Goal: Information Seeking & Learning: Learn about a topic

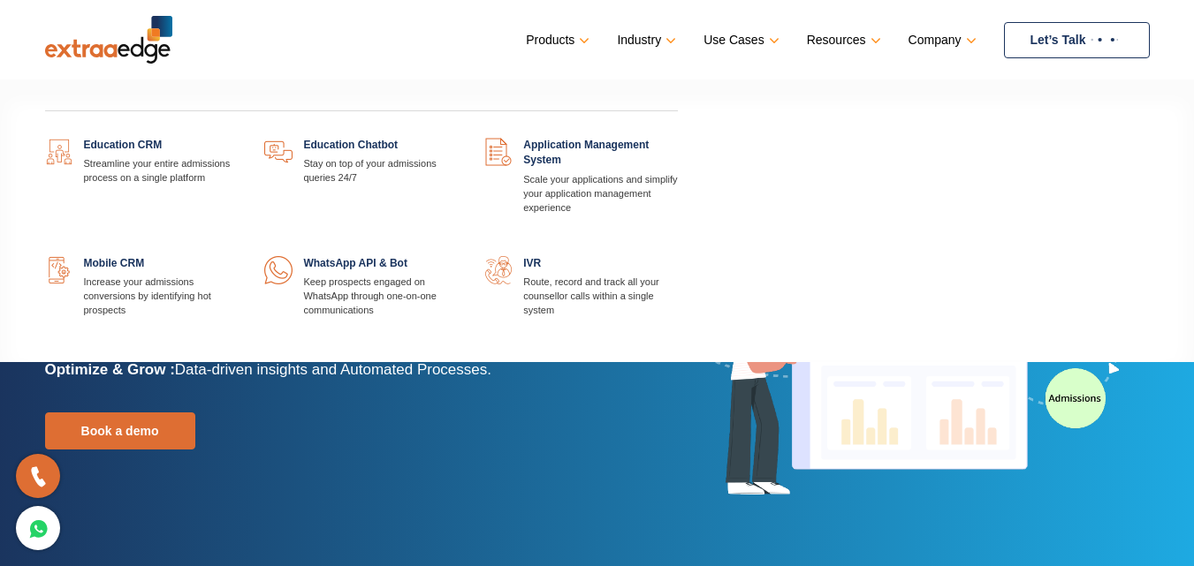
click at [238, 138] on link at bounding box center [238, 138] width 0 height 0
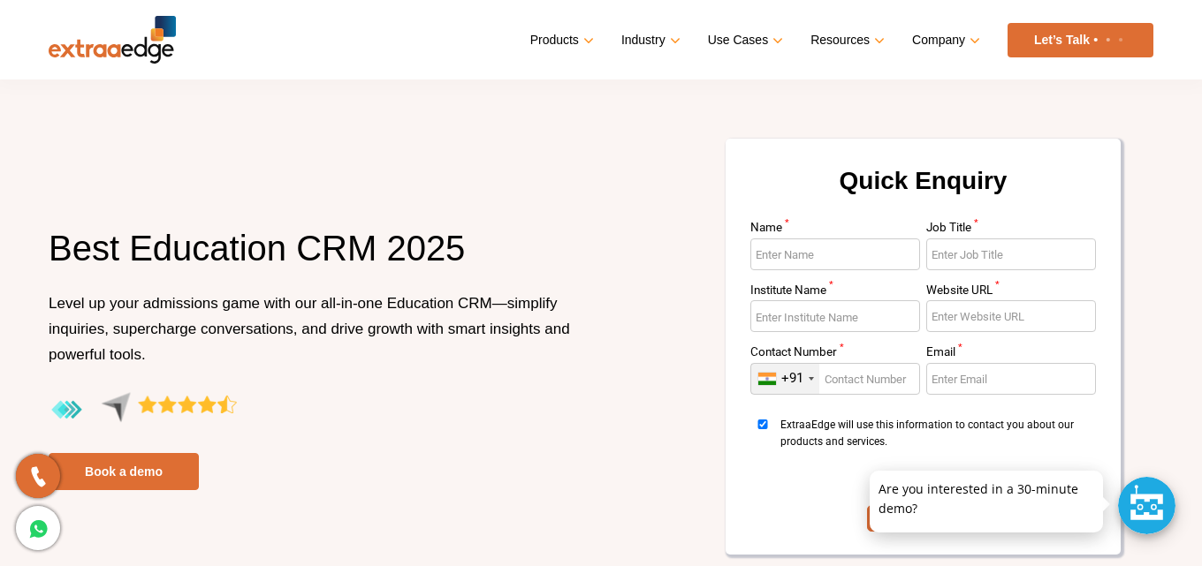
drag, startPoint x: 580, startPoint y: 201, endPoint x: 564, endPoint y: 209, distance: 17.8
click at [572, 204] on div "Best Education CRM 2025 Level up your admissions game with our all-in-one Educa…" at bounding box center [600, 358] width 1131 height 443
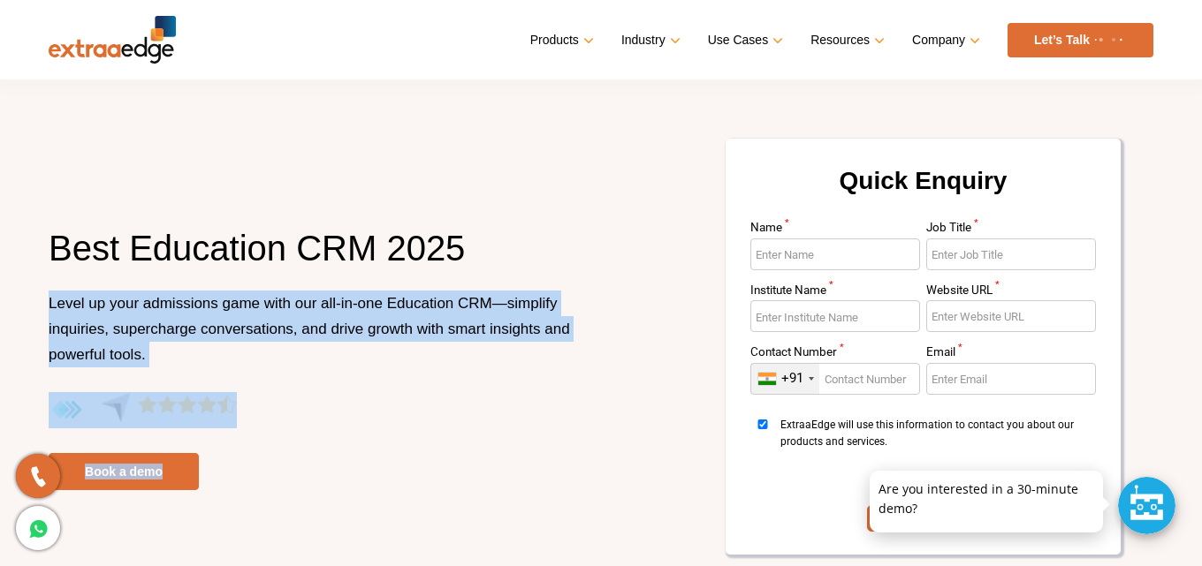
click at [503, 477] on div "Best Education CRM 2025 Level up your admissions game with our all-in-one Educa…" at bounding box center [318, 357] width 539 height 265
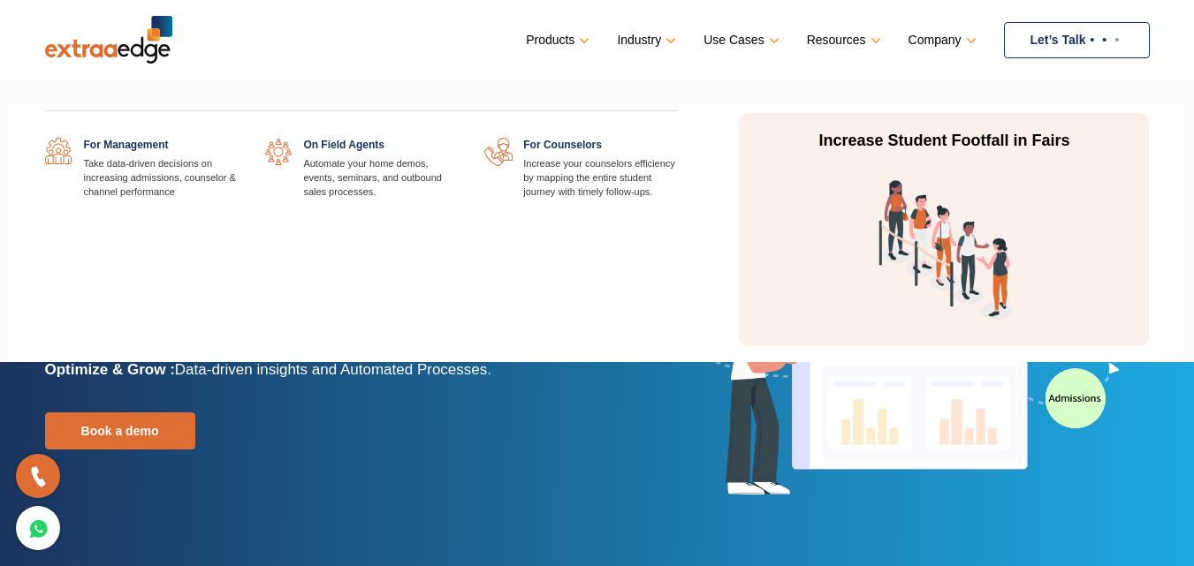
click at [749, 36] on link "Use Cases" at bounding box center [739, 40] width 72 height 26
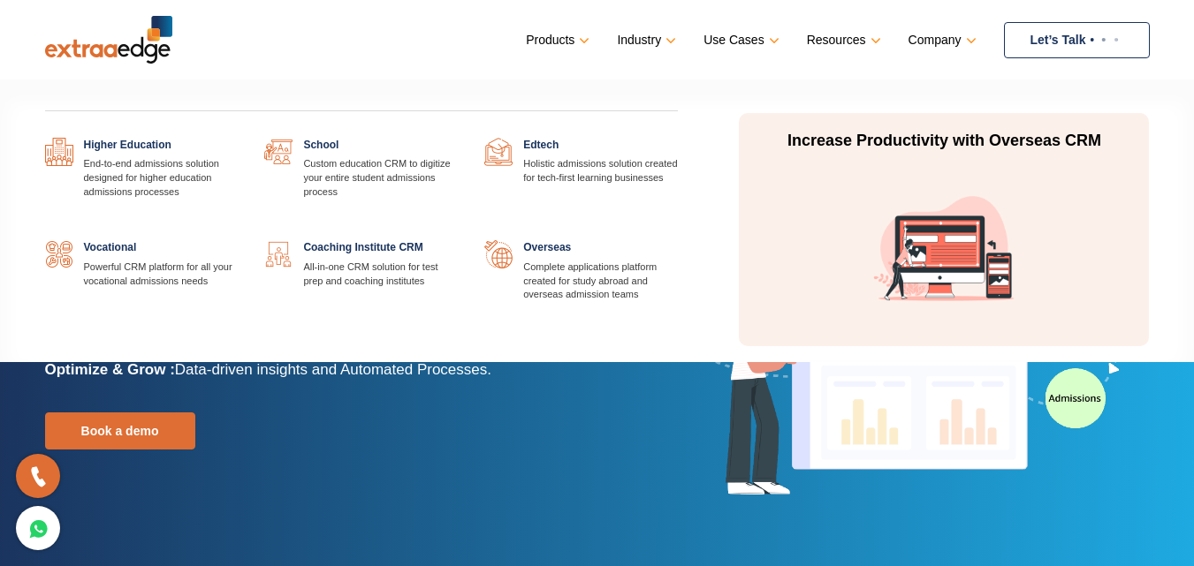
click at [649, 34] on link "Industry" at bounding box center [645, 40] width 56 height 26
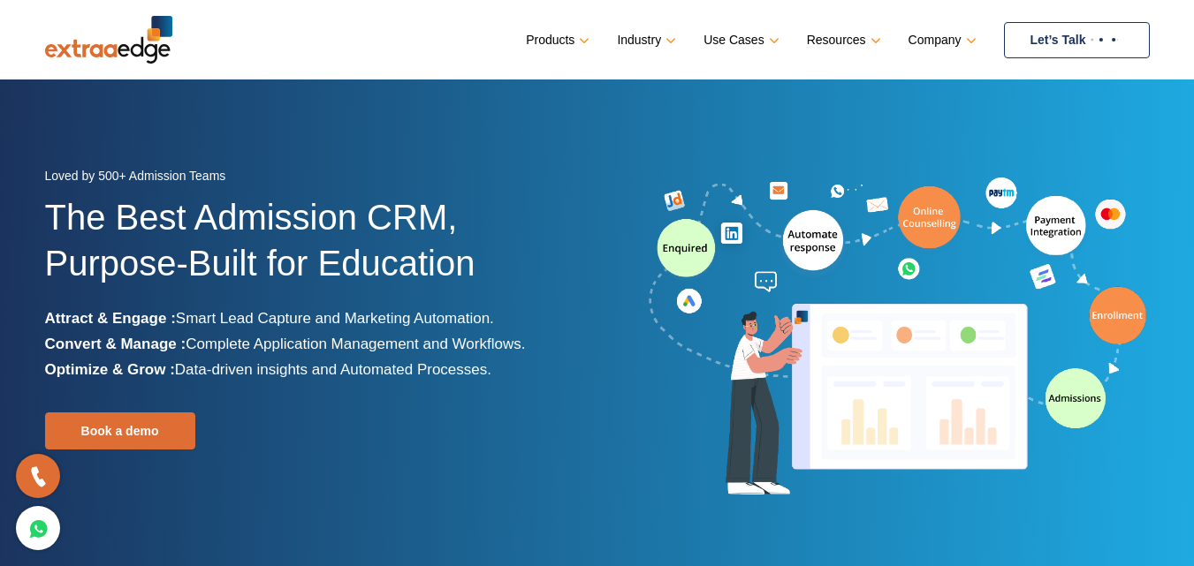
click at [1054, 35] on link "Let’s Talk" at bounding box center [1077, 40] width 146 height 36
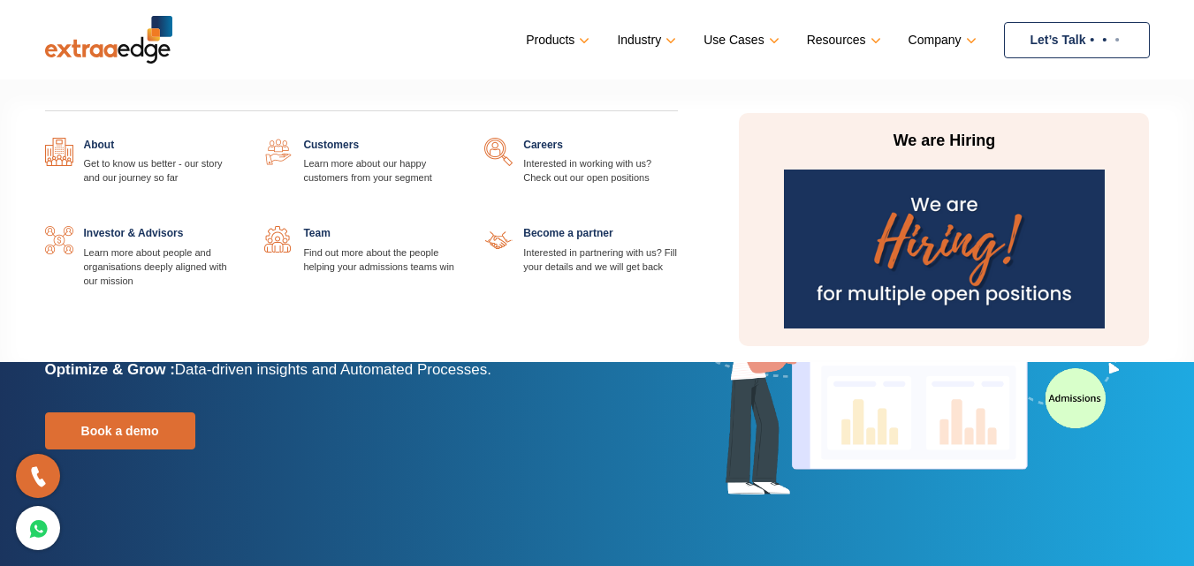
click at [933, 32] on link "Company" at bounding box center [940, 40] width 64 height 26
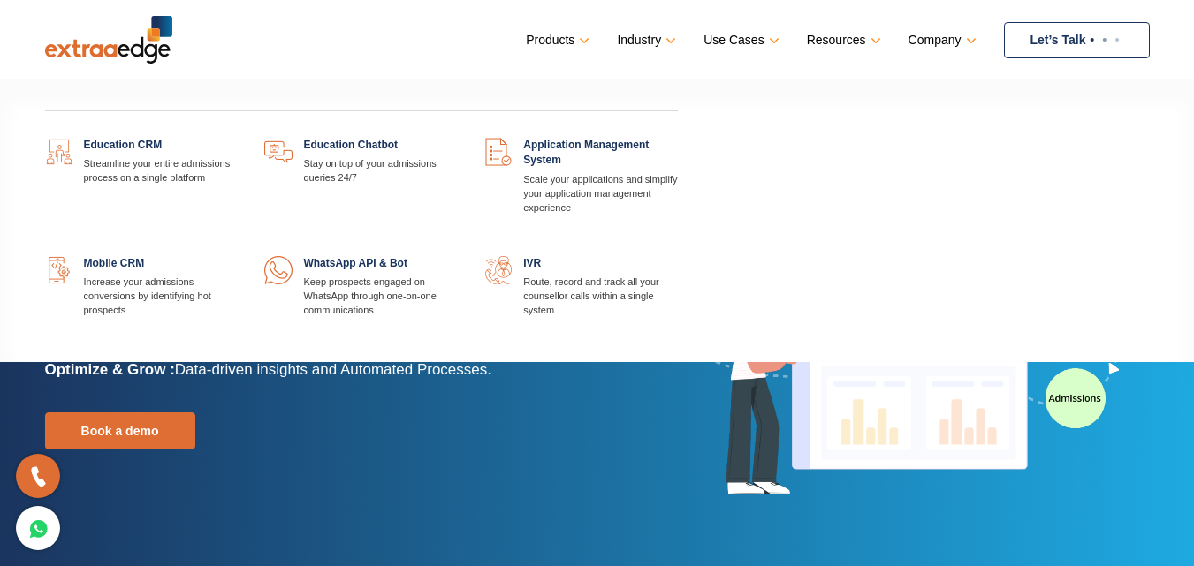
click at [573, 31] on link "Products" at bounding box center [556, 40] width 60 height 26
click at [566, 41] on link "Products" at bounding box center [556, 40] width 60 height 26
click at [576, 42] on link "Products" at bounding box center [556, 40] width 60 height 26
click at [576, 34] on link "Products" at bounding box center [556, 40] width 60 height 26
click at [582, 40] on link "Products" at bounding box center [556, 40] width 60 height 26
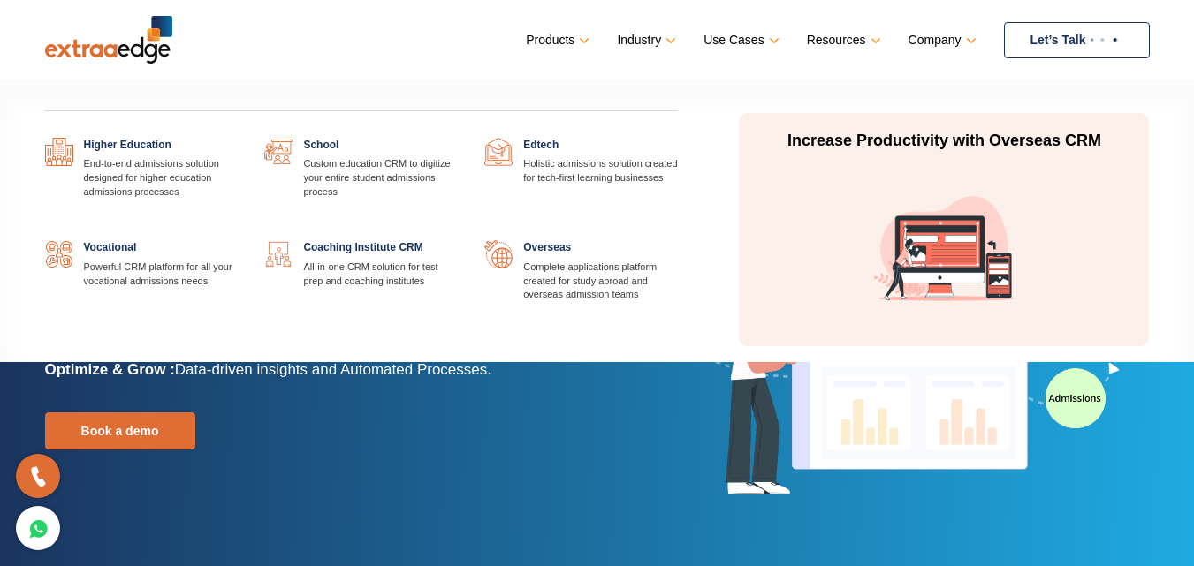
click at [665, 36] on link "Industry" at bounding box center [645, 40] width 56 height 26
